Goal: Information Seeking & Learning: Learn about a topic

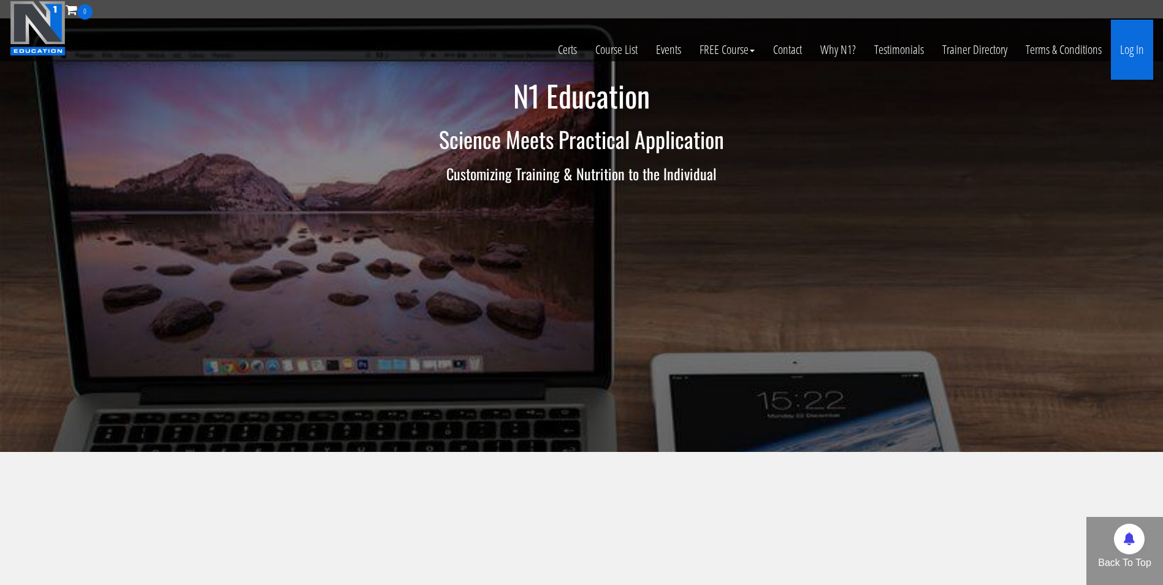
click at [1114, 51] on link "Log In" at bounding box center [1132, 50] width 42 height 60
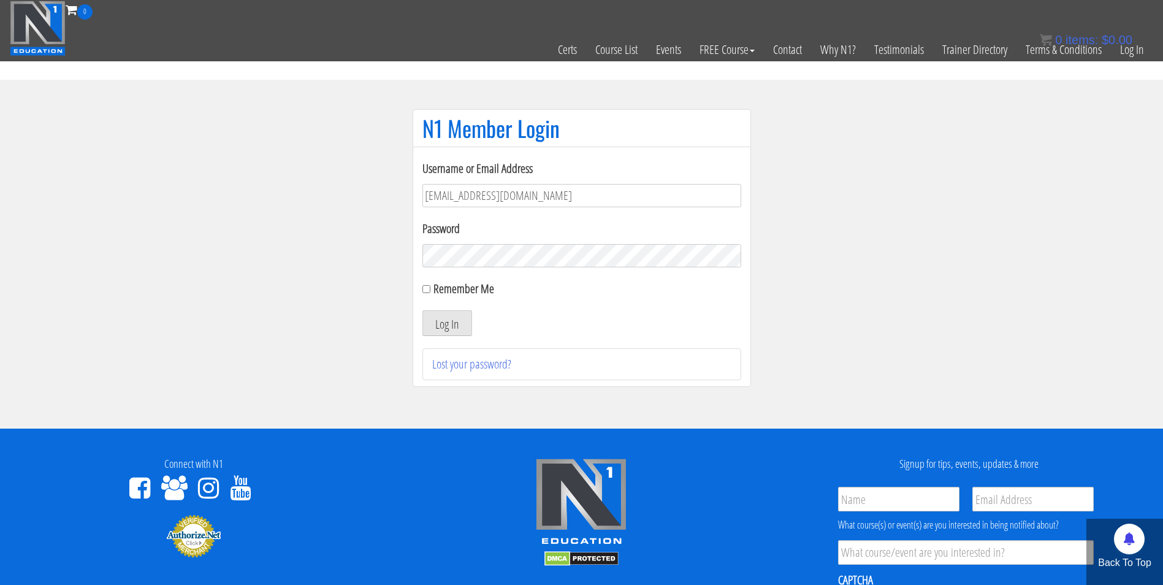
type input "[EMAIL_ADDRESS][DOMAIN_NAME]"
click at [422, 310] on button "Log In" at bounding box center [447, 323] width 50 height 26
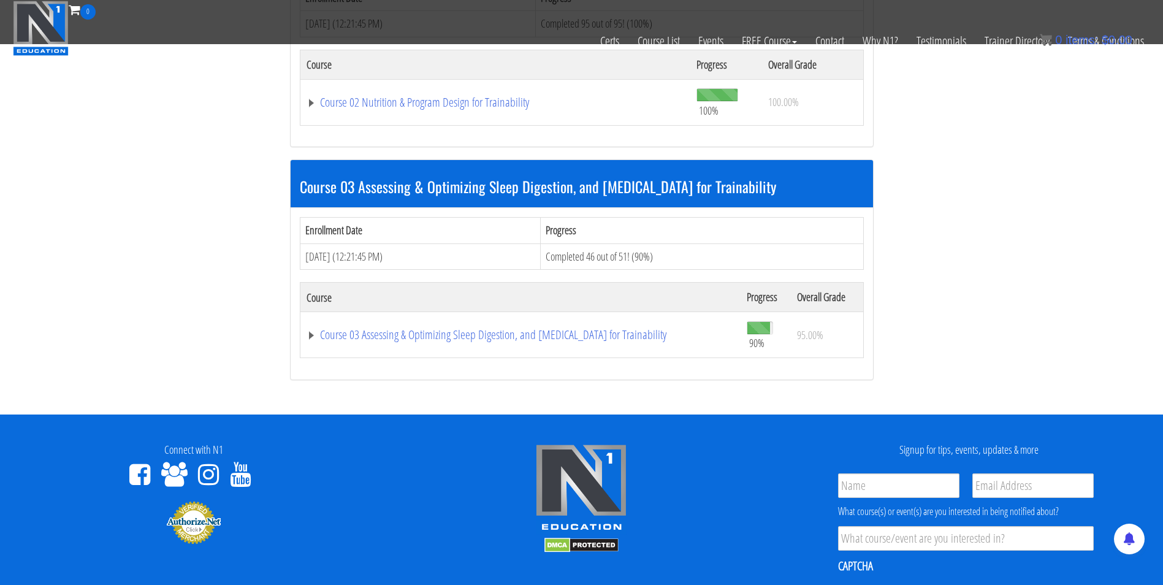
scroll to position [716, 0]
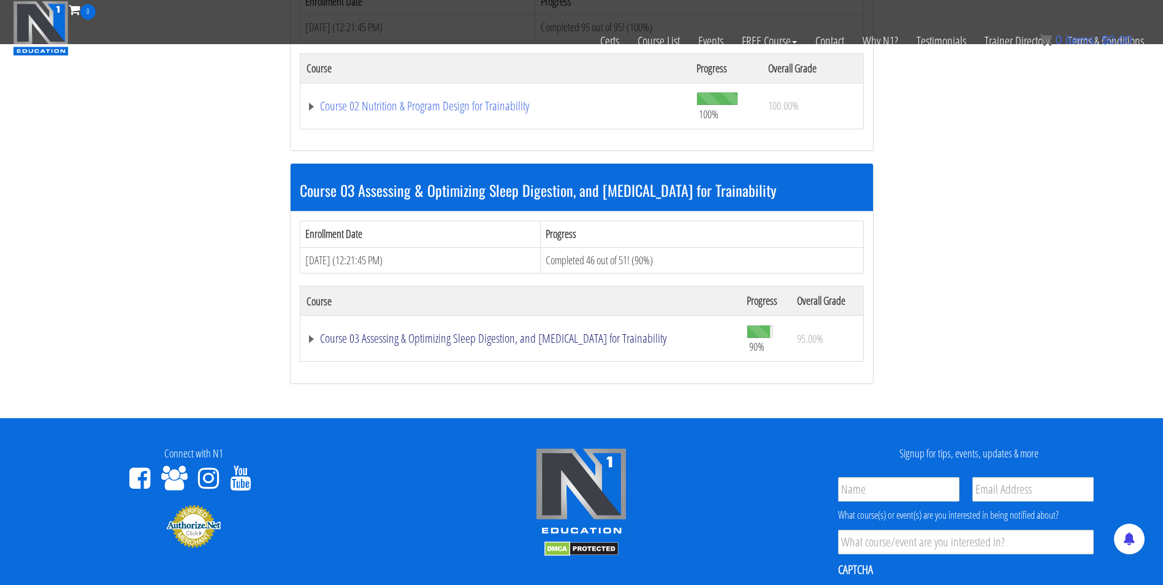
click at [635, 336] on link "Course 03 Assessing & Optimizing Sleep Digestion, and Stress Management for Tra…" at bounding box center [521, 338] width 428 height 12
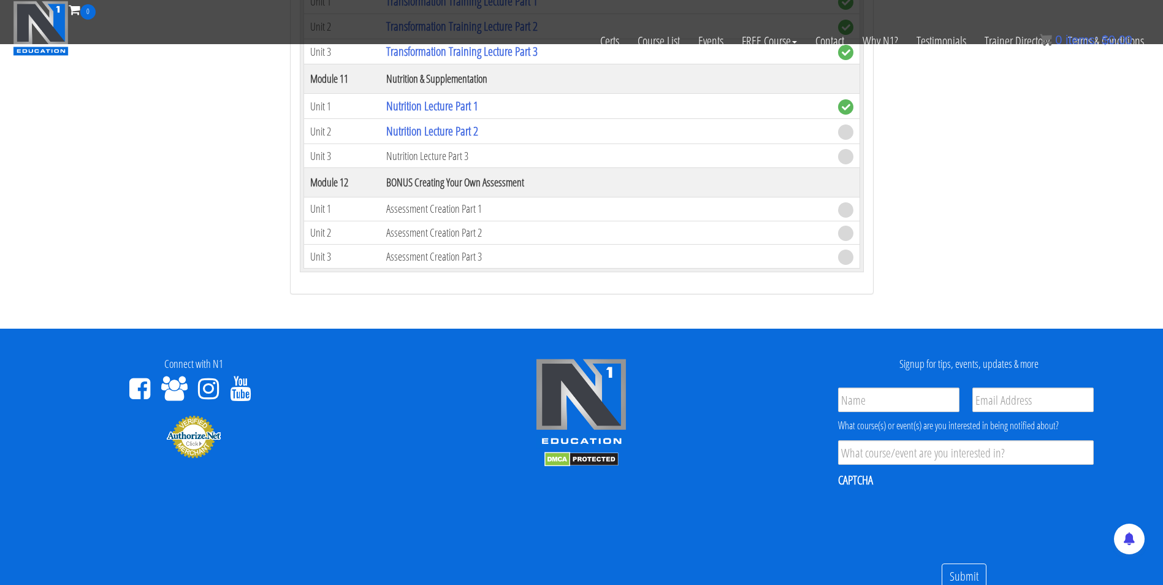
scroll to position [2330, 0]
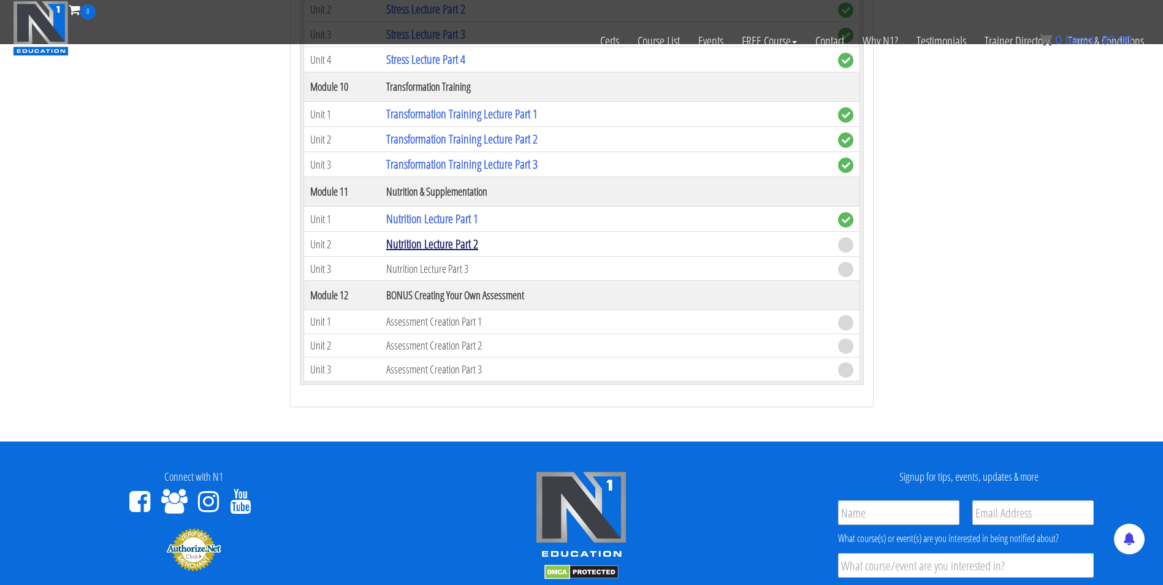
click at [468, 243] on link "Nutrition Lecture Part 2" at bounding box center [432, 243] width 92 height 17
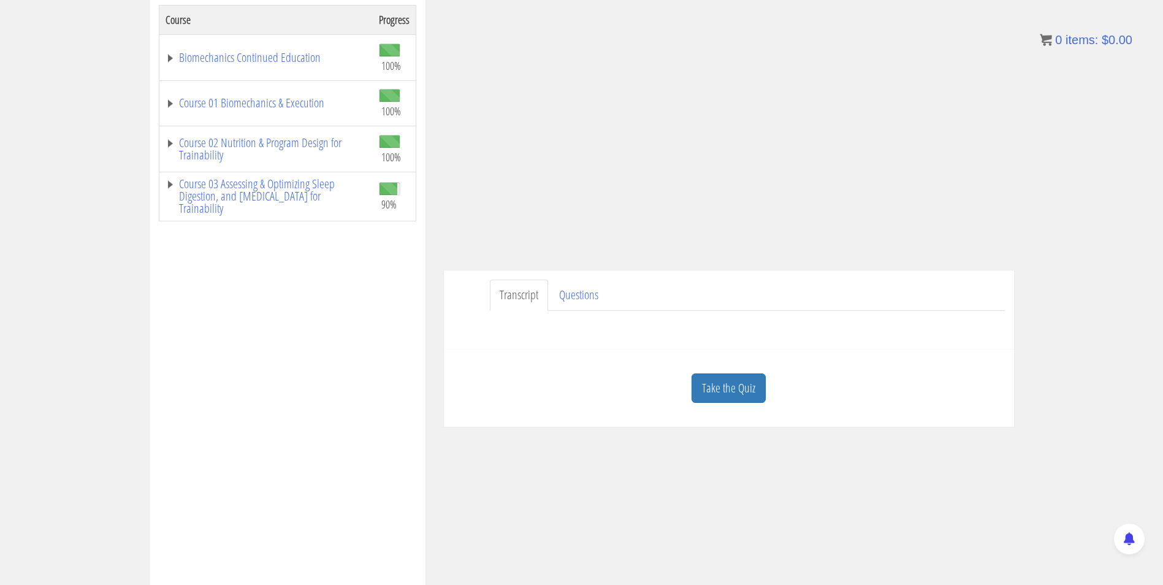
scroll to position [212, 0]
click at [737, 387] on link "Take the Quiz" at bounding box center [729, 388] width 74 height 30
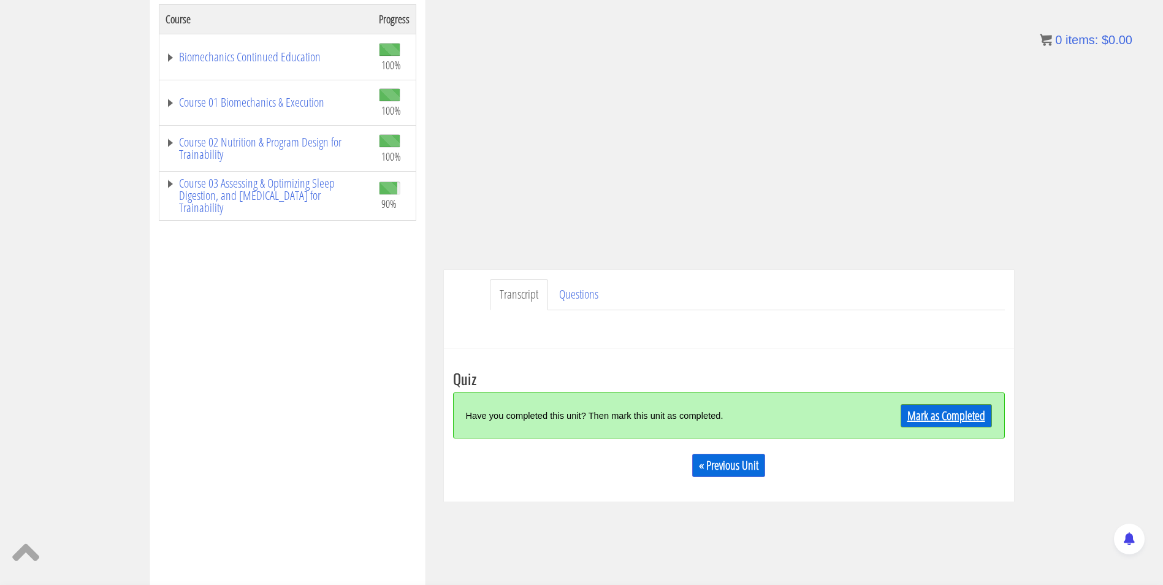
click at [933, 407] on link "Mark as Completed" at bounding box center [946, 415] width 91 height 23
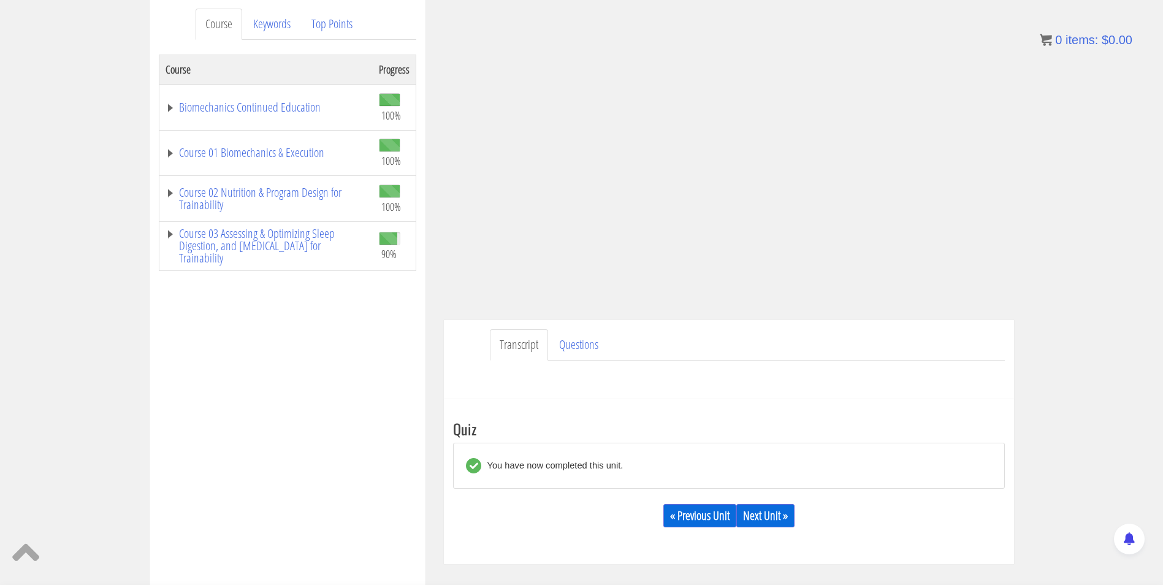
scroll to position [162, 0]
click at [776, 511] on link "Next Unit »" at bounding box center [765, 514] width 58 height 23
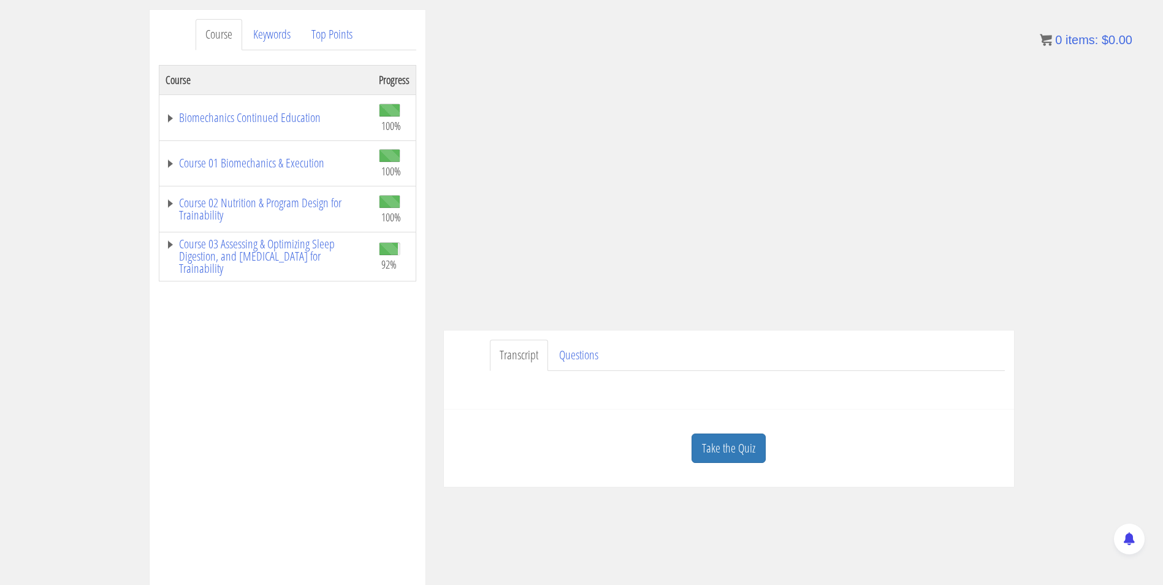
scroll to position [153, 0]
click at [724, 449] on link "Take the Quiz" at bounding box center [729, 446] width 74 height 30
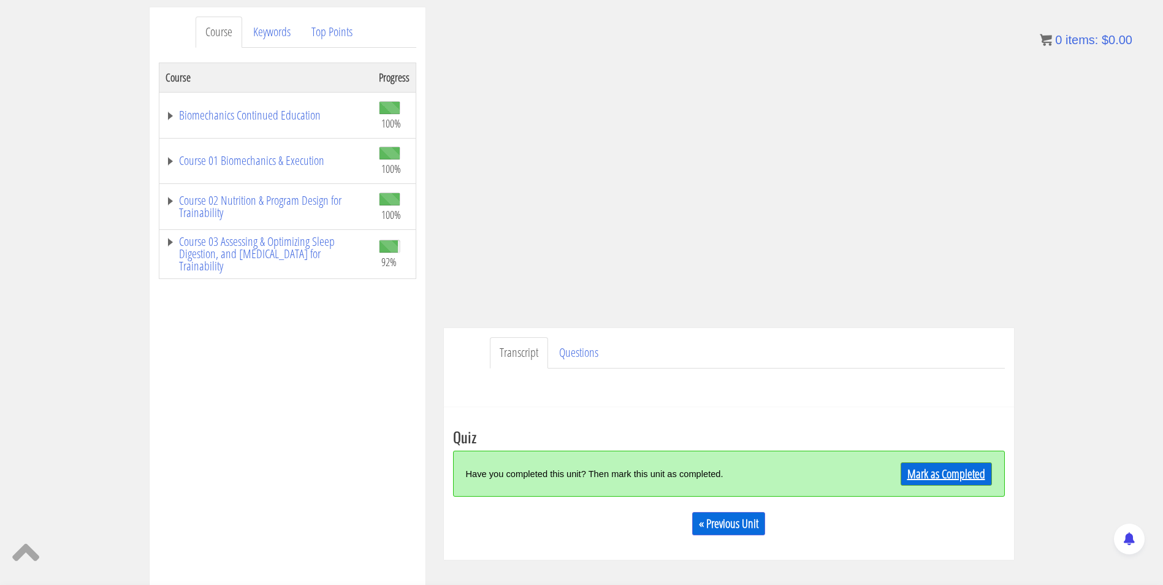
click at [924, 475] on link "Mark as Completed" at bounding box center [946, 473] width 91 height 23
